Goal: Task Accomplishment & Management: Manage account settings

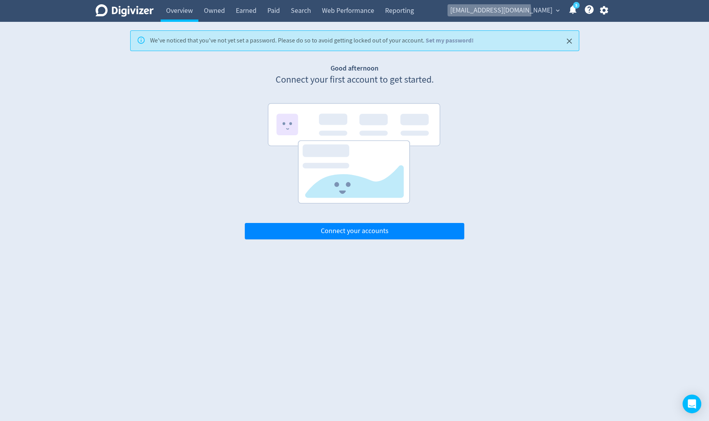
click at [502, 13] on span "[EMAIL_ADDRESS][DOMAIN_NAME]" at bounding box center [501, 10] width 102 height 12
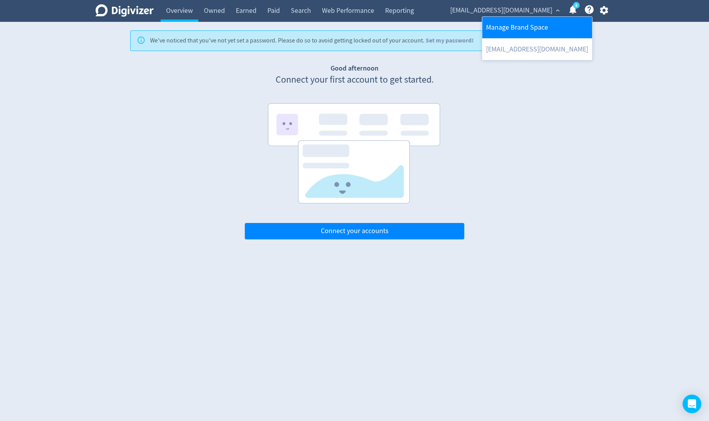
click at [501, 25] on link "Manage Brand Space" at bounding box center [537, 27] width 110 height 21
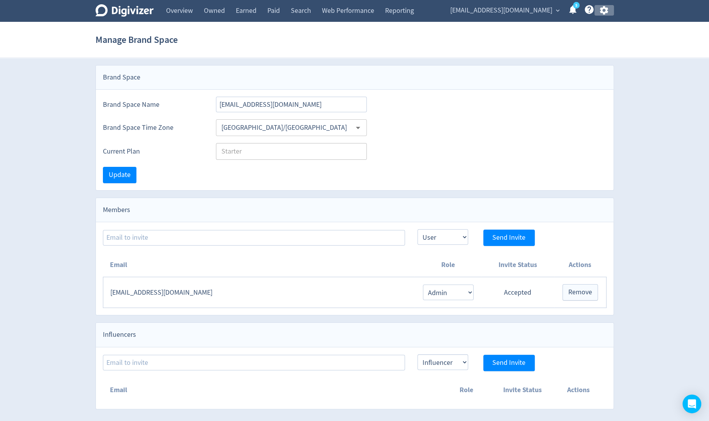
click at [603, 11] on icon "button" at bounding box center [604, 10] width 8 height 9
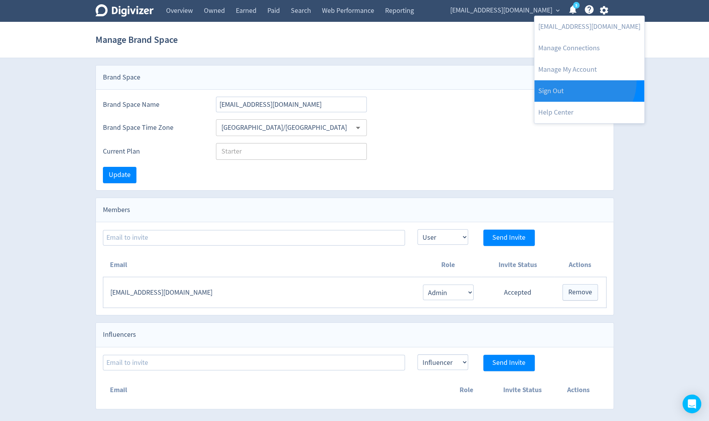
click at [583, 81] on link "Sign Out" at bounding box center [589, 90] width 110 height 21
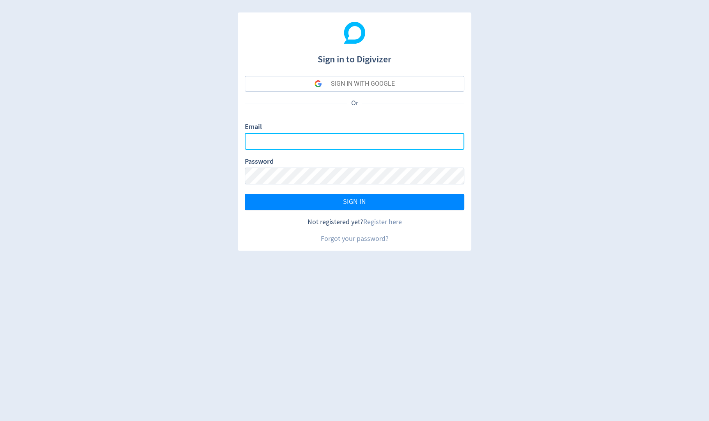
type input "[PERSON_NAME][EMAIL_ADDRESS][PERSON_NAME][DOMAIN_NAME]"
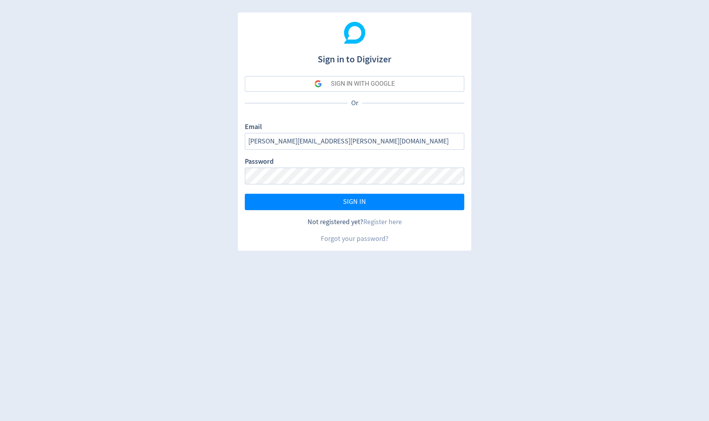
click at [349, 86] on div "SIGN IN WITH GOOGLE" at bounding box center [363, 84] width 64 height 16
